Goal: Task Accomplishment & Management: Manage account settings

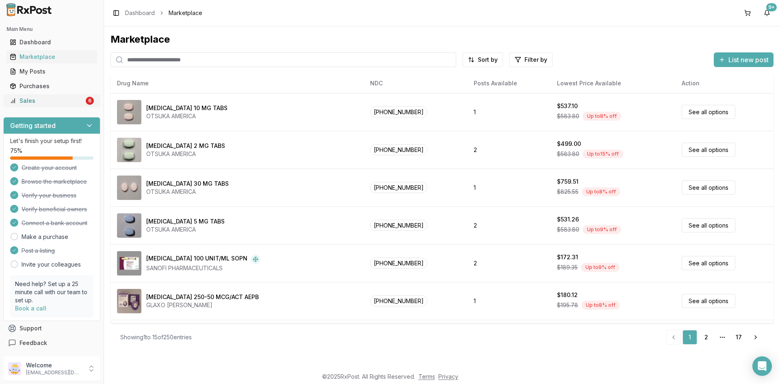
click at [23, 101] on div "Sales" at bounding box center [47, 101] width 74 height 8
click at [61, 102] on div "Sales" at bounding box center [47, 101] width 74 height 8
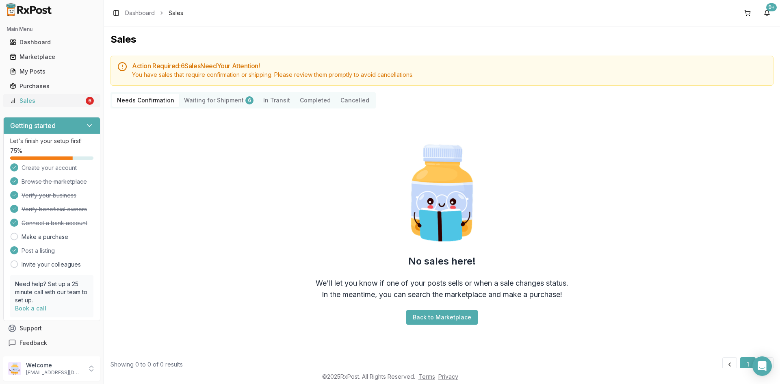
click at [25, 99] on div "Sales" at bounding box center [47, 101] width 74 height 8
click at [86, 103] on div "6" at bounding box center [90, 101] width 8 height 8
click at [34, 84] on div "Purchases" at bounding box center [52, 86] width 84 height 8
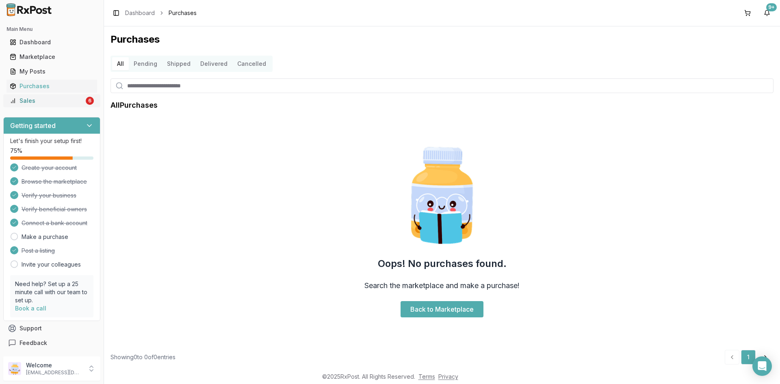
click at [27, 98] on div "Sales" at bounding box center [47, 101] width 74 height 8
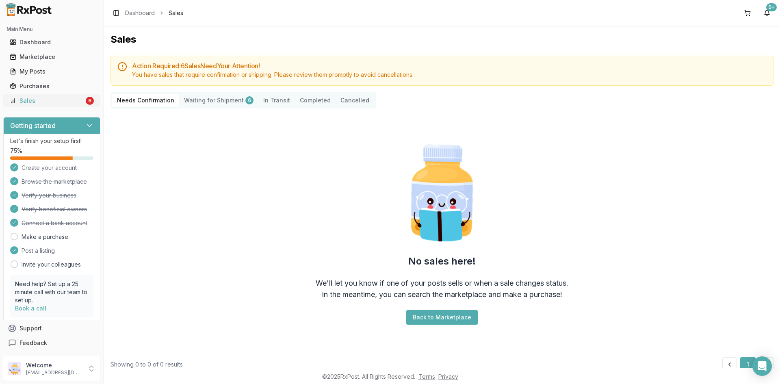
click at [86, 104] on div "6" at bounding box center [90, 101] width 8 height 8
